Goal: Navigation & Orientation: Find specific page/section

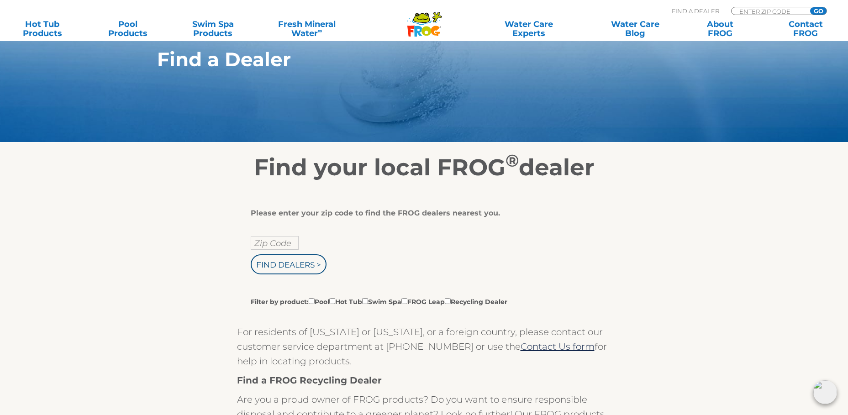
scroll to position [46, 0]
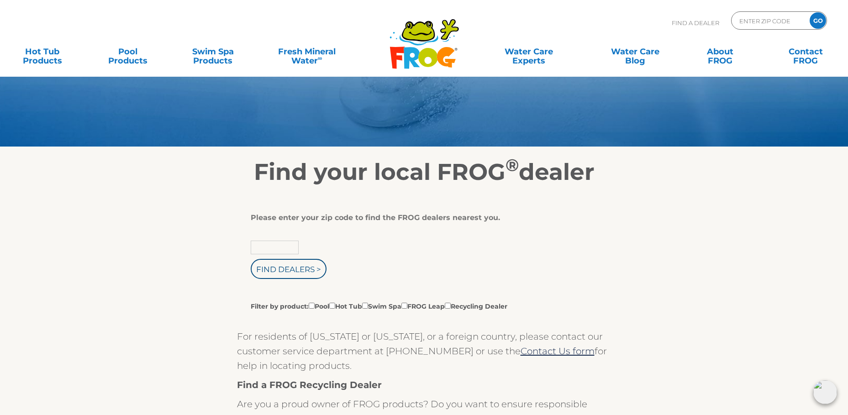
click at [258, 250] on input "text" at bounding box center [275, 248] width 48 height 14
type input "02360"
click at [310, 268] on input "Find Dealers >" at bounding box center [289, 269] width 76 height 20
click at [310, 269] on input "Find Dealers >" at bounding box center [289, 269] width 76 height 20
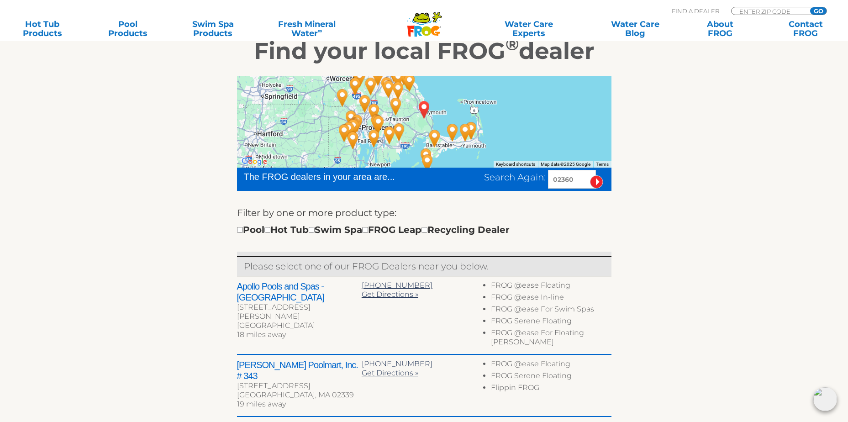
scroll to position [183, 0]
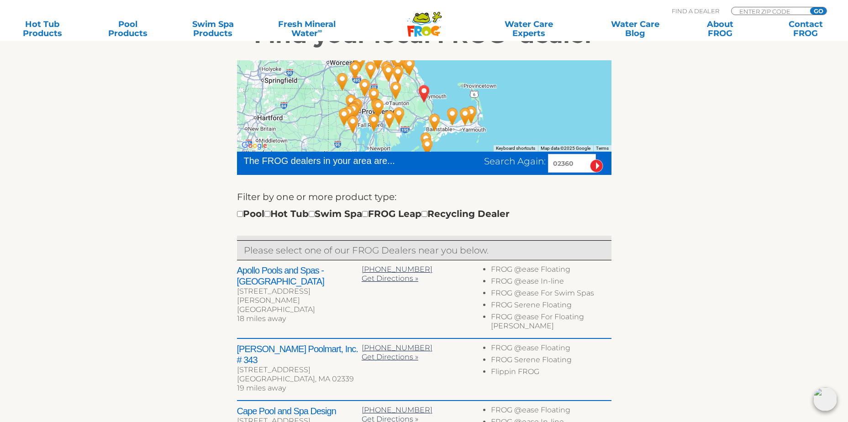
click at [434, 119] on img "Cape Pool and Spa Design - 19 miles away." at bounding box center [434, 122] width 21 height 25
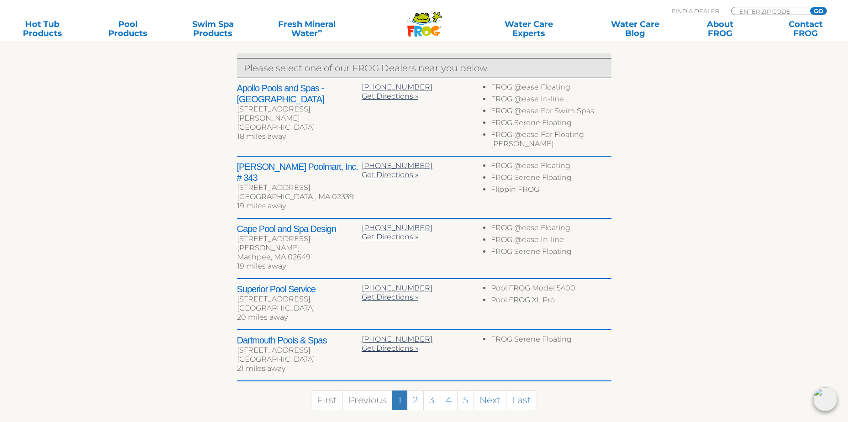
scroll to position [365, 0]
drag, startPoint x: 232, startPoint y: 204, endPoint x: 344, endPoint y: 204, distance: 111.5
click at [344, 204] on div "← Move left → Move right ↑ Move up ↓ Move down + Zoom in - Zoom out Home Jump l…" at bounding box center [424, 149] width 562 height 566
copy h2 "Cape Pool and Spa Design"
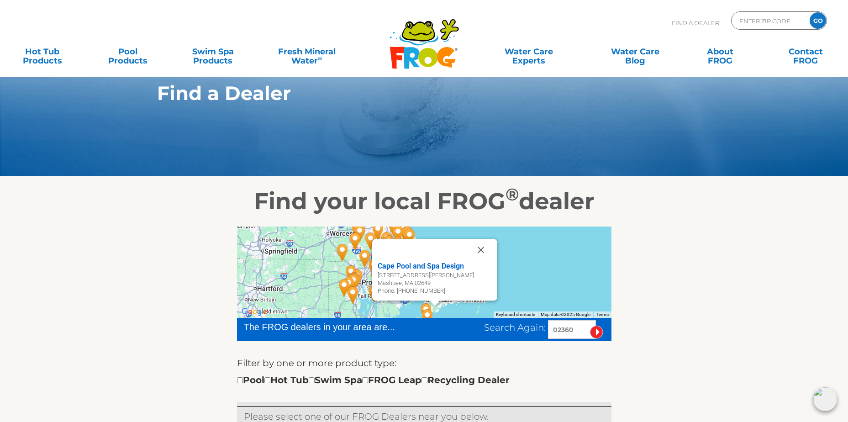
scroll to position [0, 0]
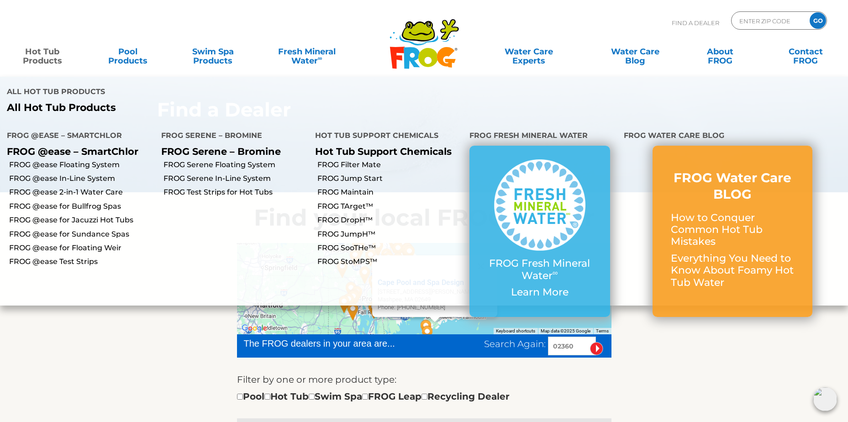
click at [36, 58] on link "Hot Tub Products" at bounding box center [42, 51] width 66 height 18
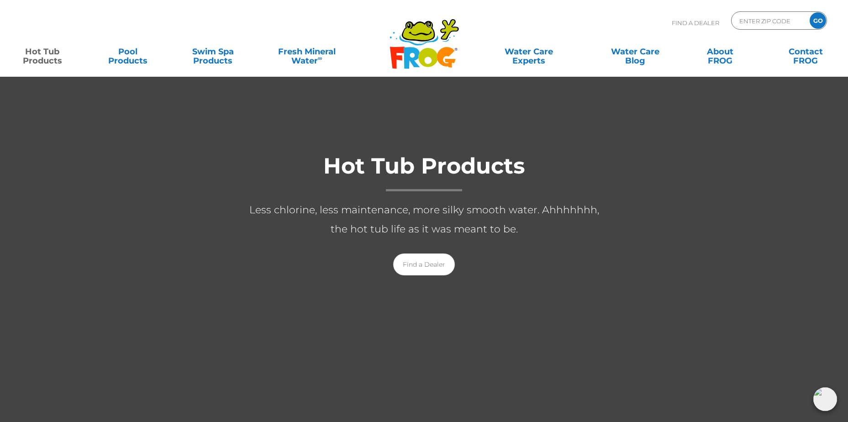
scroll to position [91, 0]
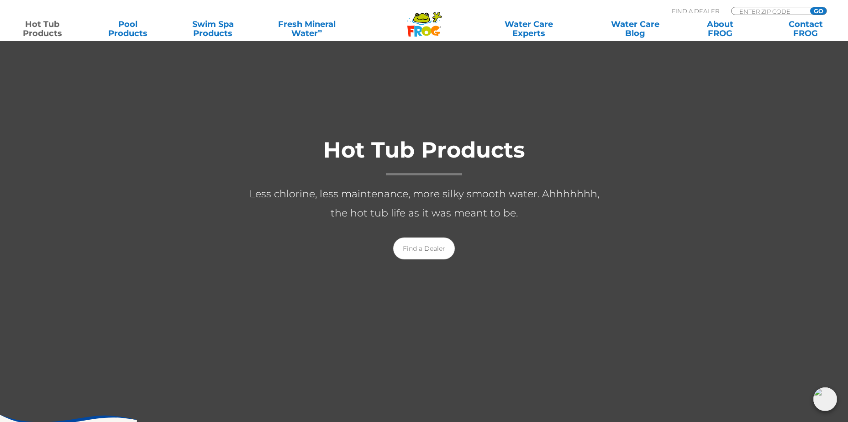
click at [600, 245] on div "Find a Dealer" at bounding box center [424, 249] width 365 height 22
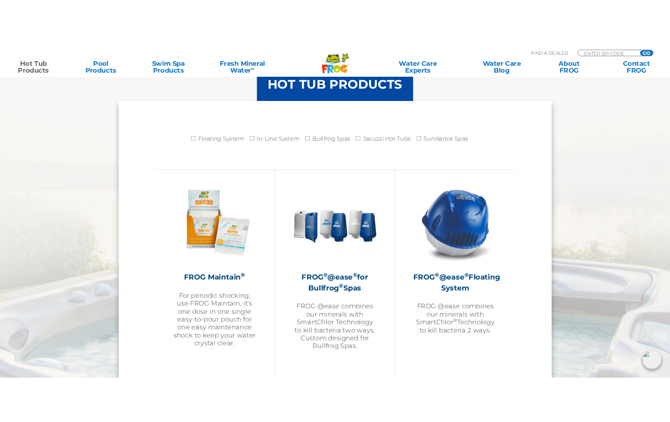
scroll to position [959, 0]
